Goal: Find specific page/section: Find specific page/section

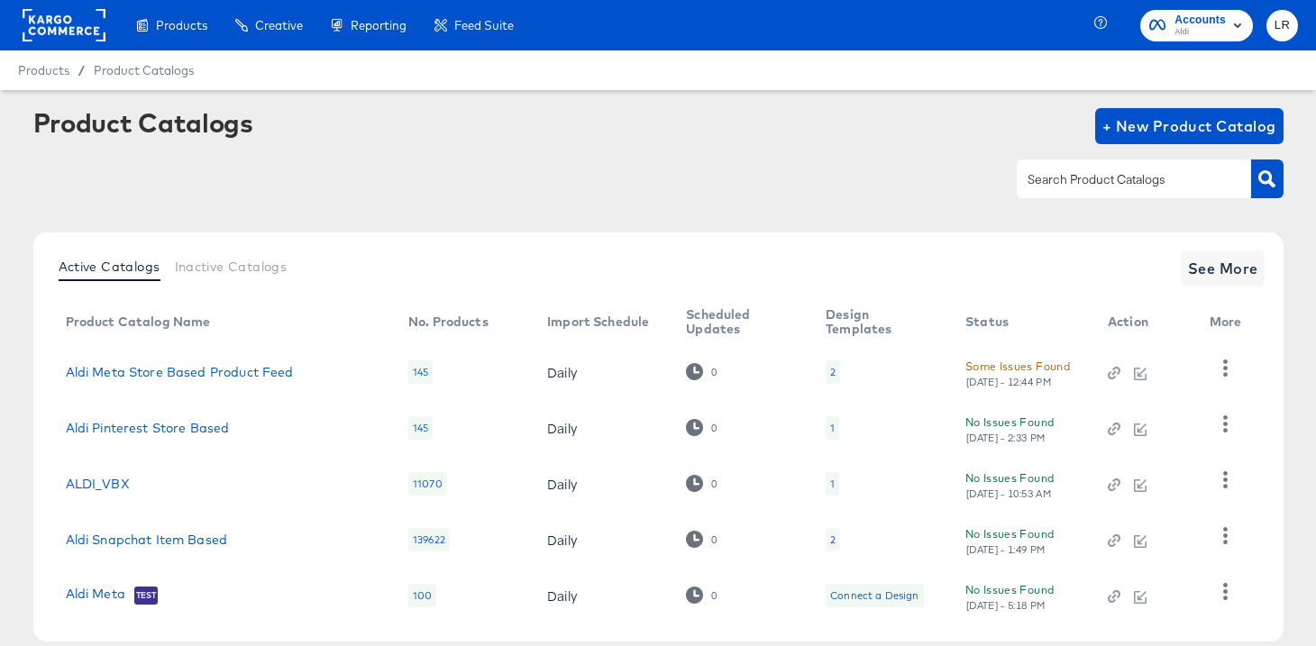
click at [32, 25] on rect at bounding box center [64, 25] width 83 height 32
click at [60, 21] on rect at bounding box center [64, 25] width 83 height 32
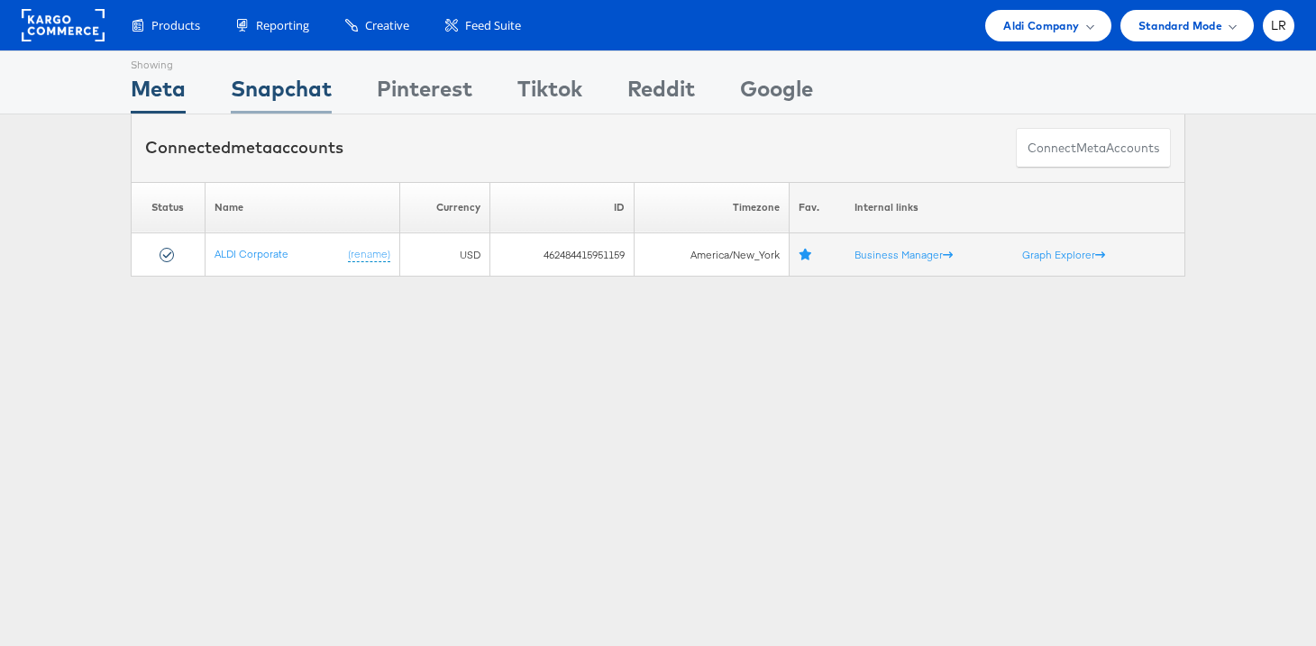
click at [298, 91] on div "Snapchat" at bounding box center [281, 93] width 101 height 41
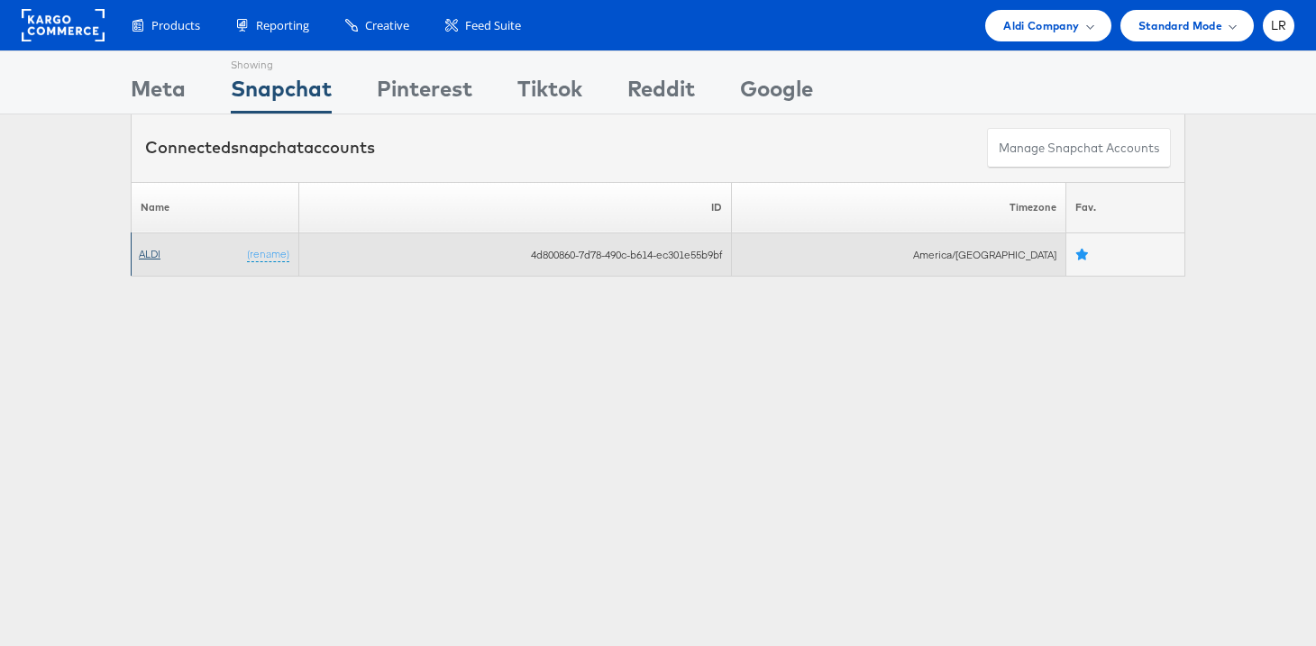
click at [149, 254] on link "ALDI" at bounding box center [150, 254] width 22 height 14
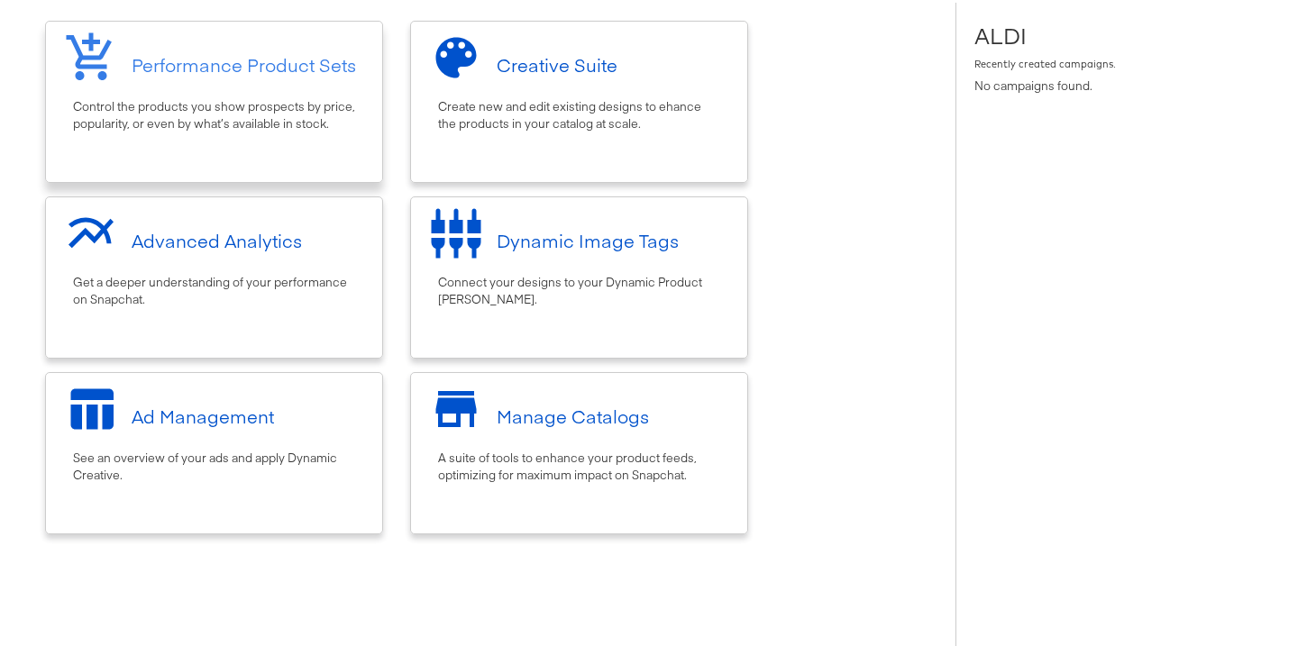
scroll to position [142, 0]
click at [189, 428] on div "Ad Management" at bounding box center [203, 418] width 142 height 26
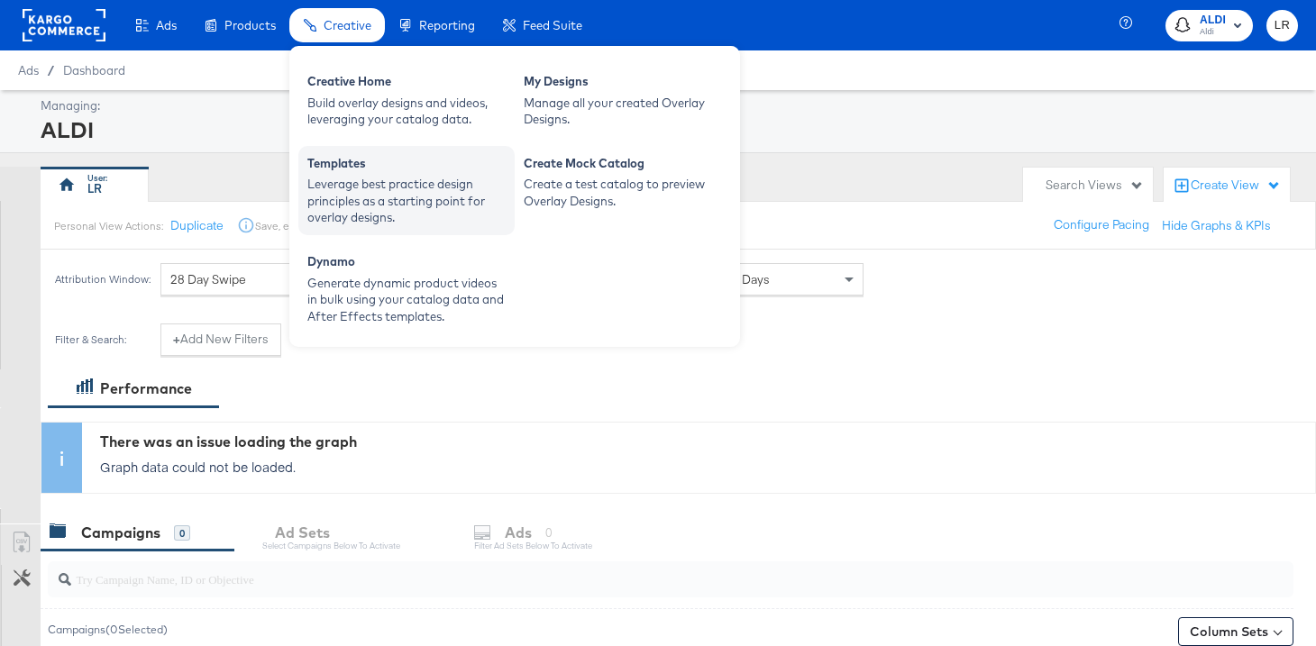
click at [351, 190] on div "Leverage best practice design principles as a starting point for overlay design…" at bounding box center [406, 201] width 198 height 50
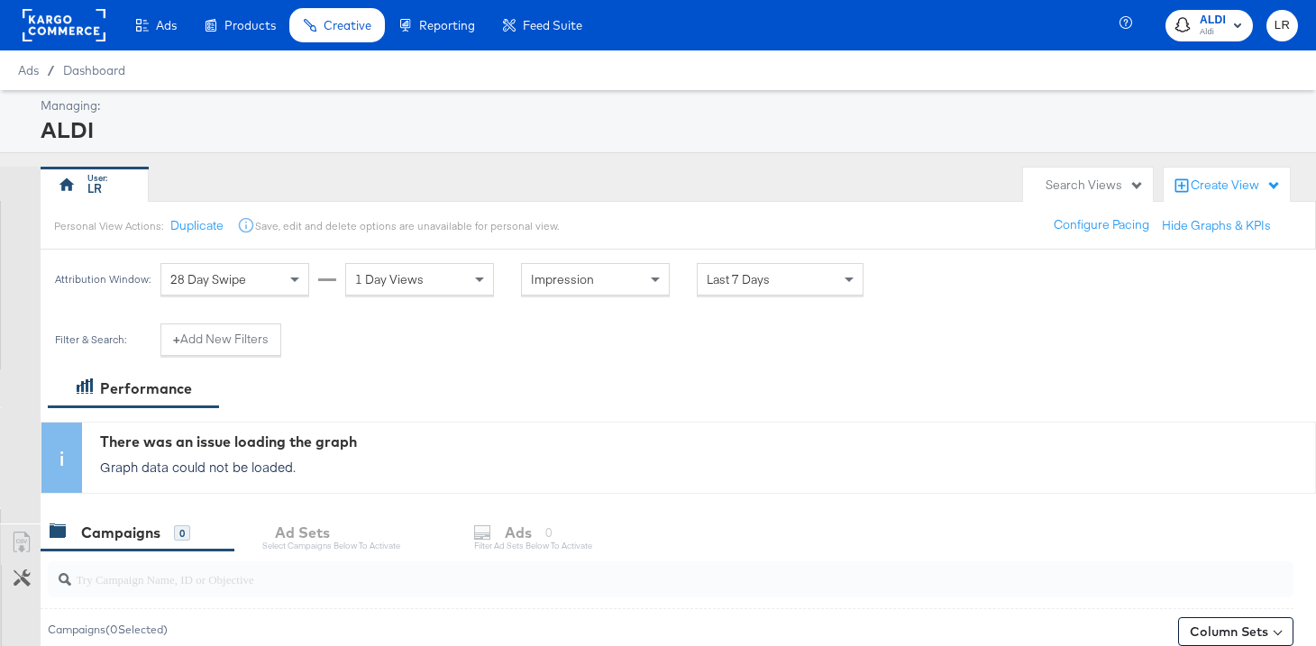
click at [260, 136] on div "ALDI" at bounding box center [667, 130] width 1253 height 31
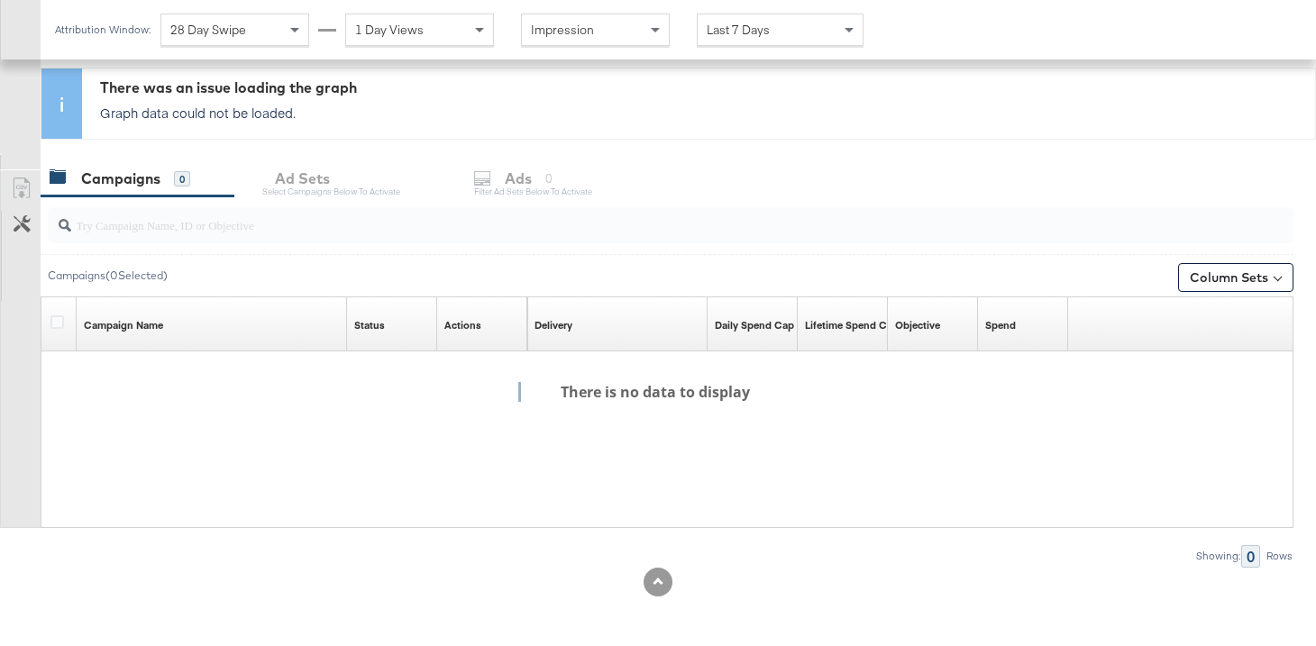
click at [50, 306] on div at bounding box center [59, 325] width 33 height 54
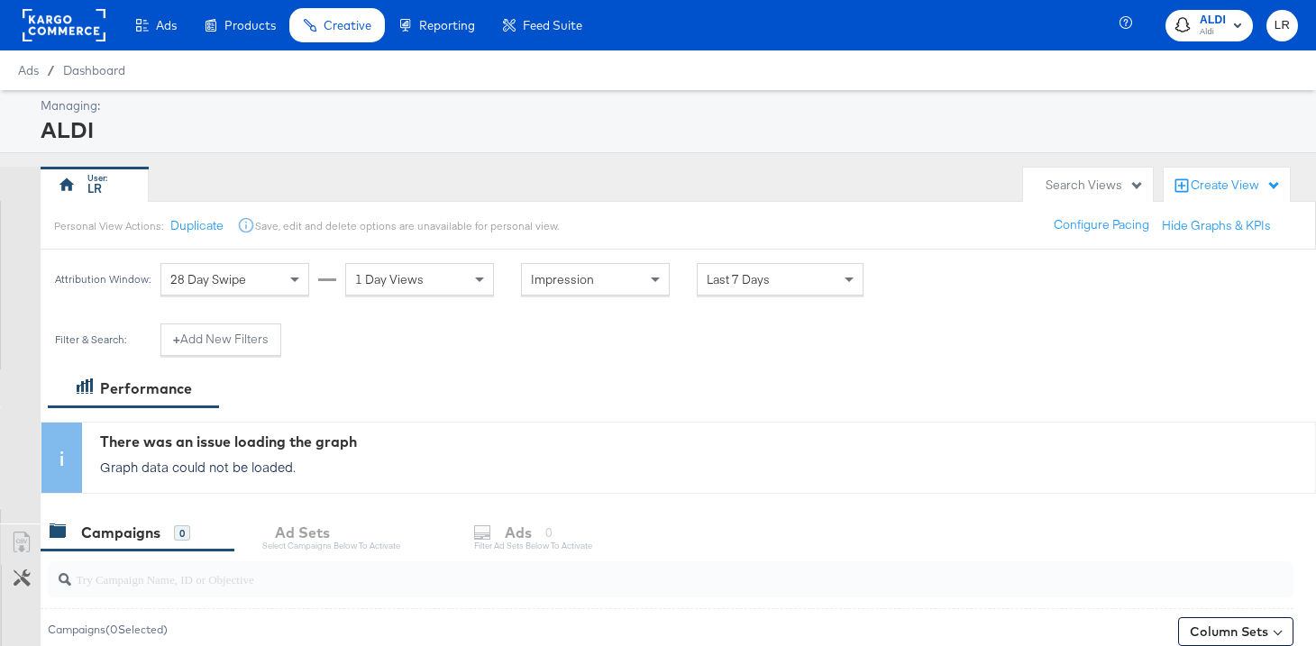
click at [78, 427] on div at bounding box center [61, 458] width 41 height 70
click at [169, 456] on div "There was an issue loading the graph Graph data could not be loaded." at bounding box center [698, 458] width 1233 height 70
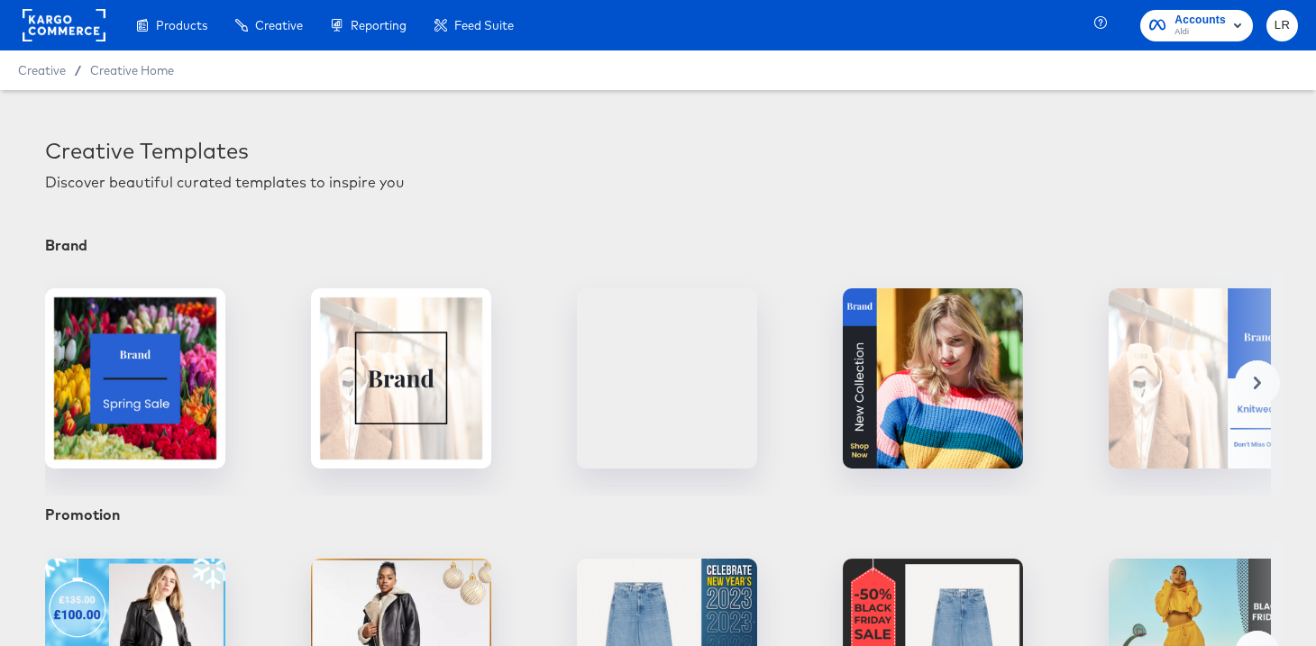
click at [65, 23] on rect at bounding box center [64, 25] width 83 height 32
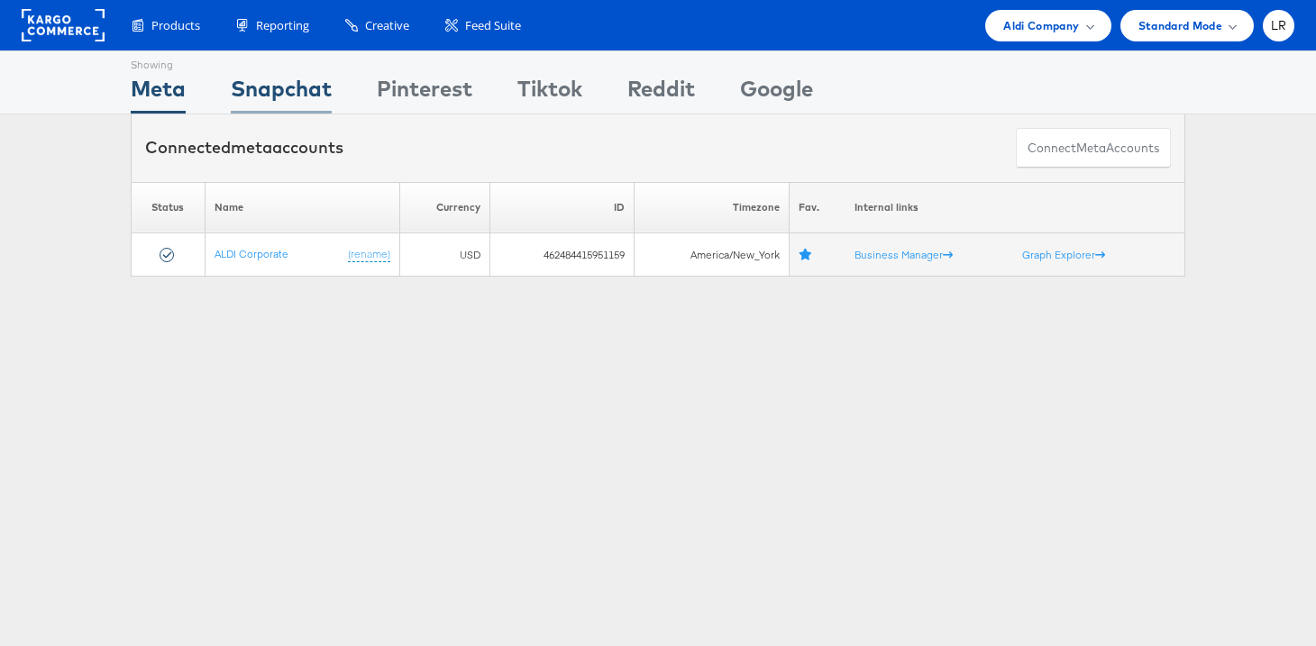
click at [303, 87] on div "Snapchat" at bounding box center [281, 93] width 101 height 41
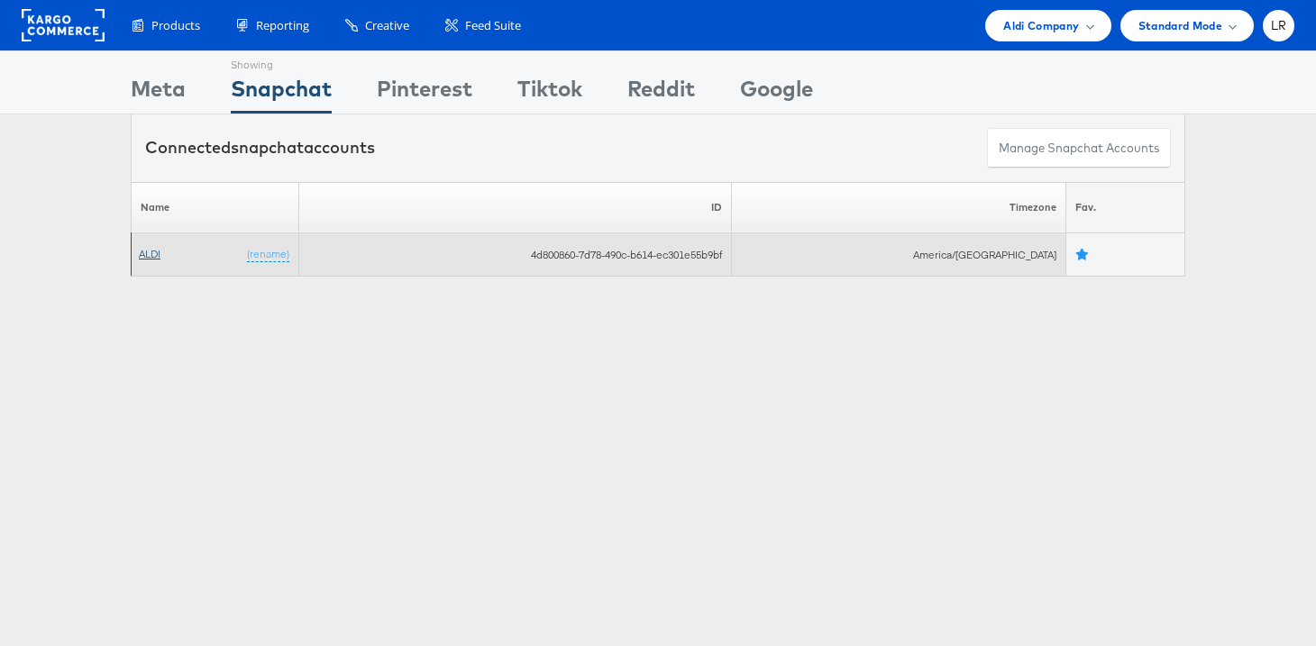
click at [144, 252] on link "ALDI" at bounding box center [150, 254] width 22 height 14
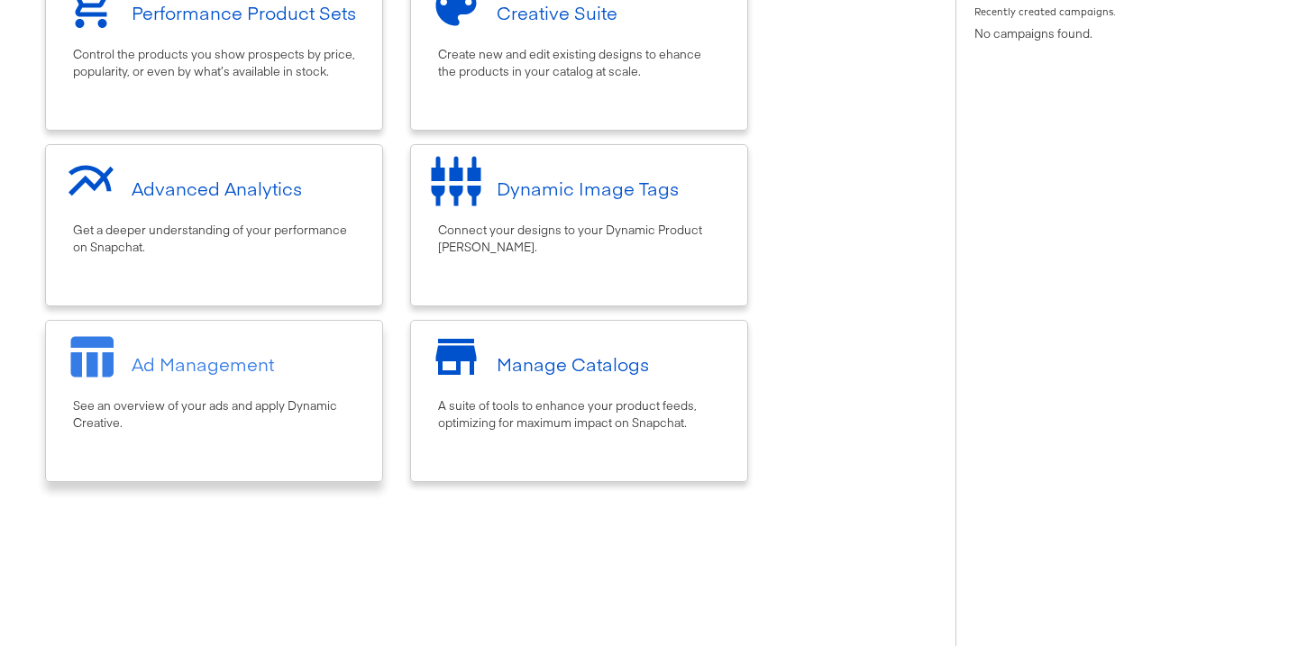
scroll to position [198, 0]
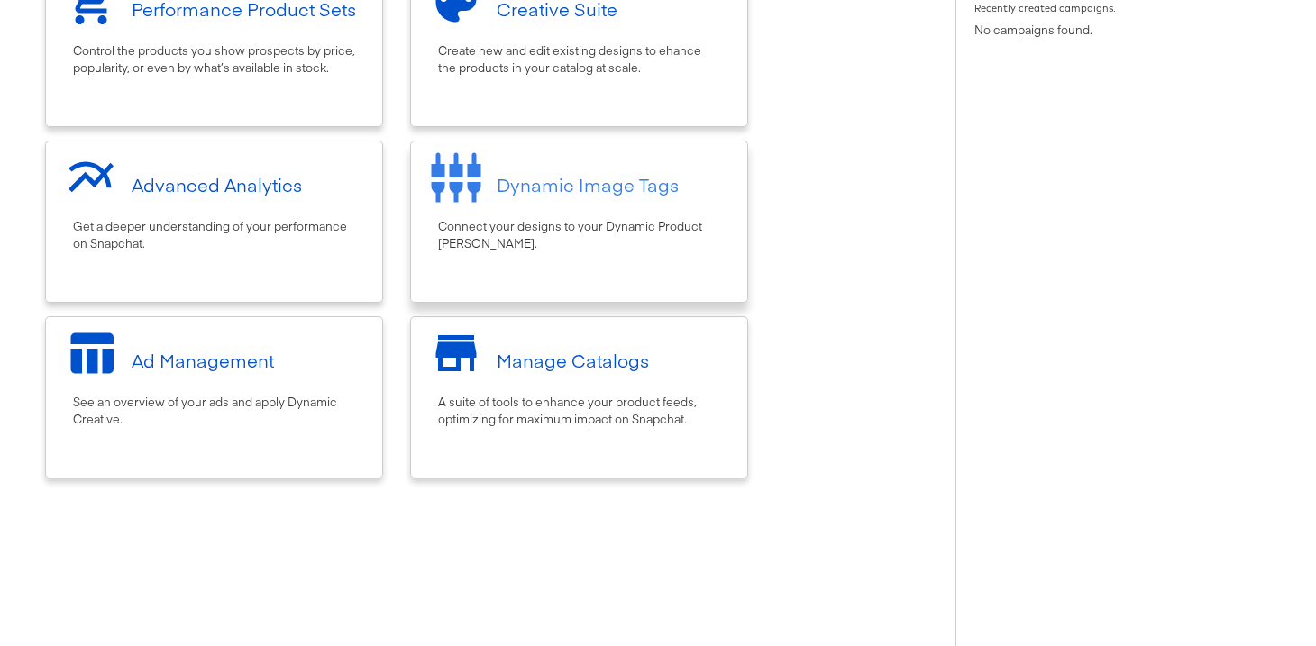
click at [597, 199] on div "Dynamic Image Tags" at bounding box center [579, 185] width 318 height 68
